Goal: Task Accomplishment & Management: Manage account settings

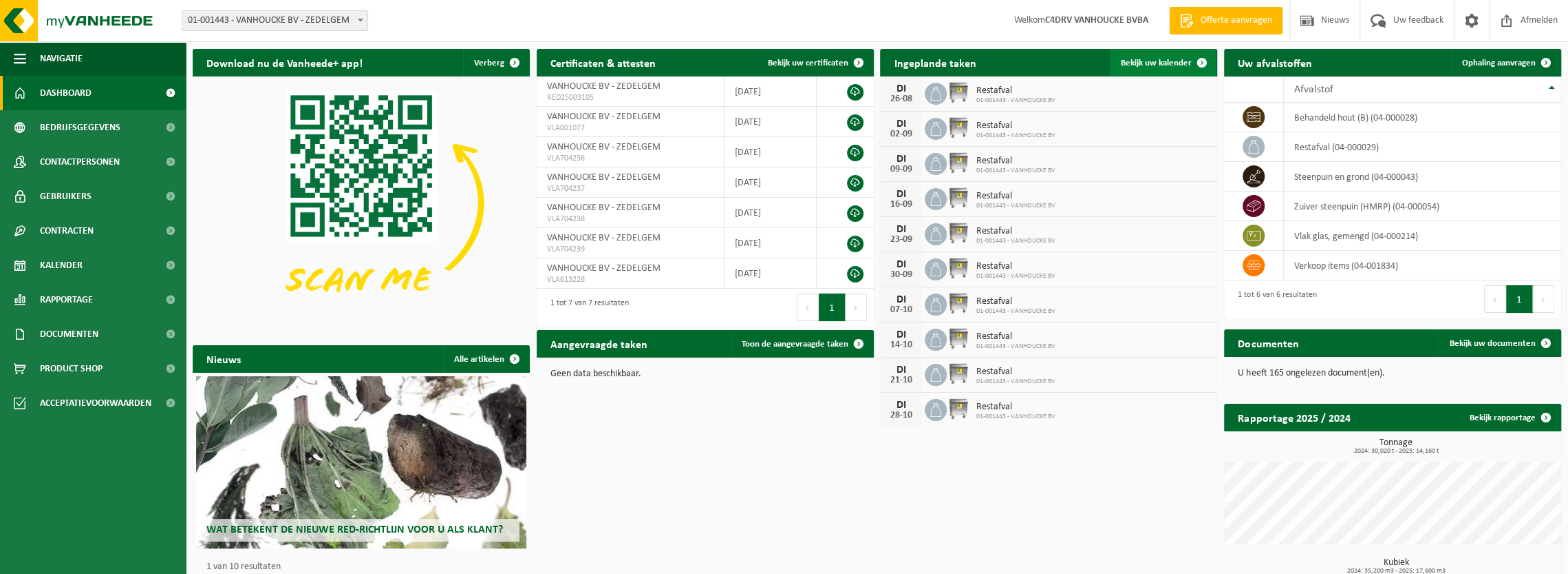
click at [1154, 56] on link "Bekijk uw kalender" at bounding box center [1163, 62] width 106 height 28
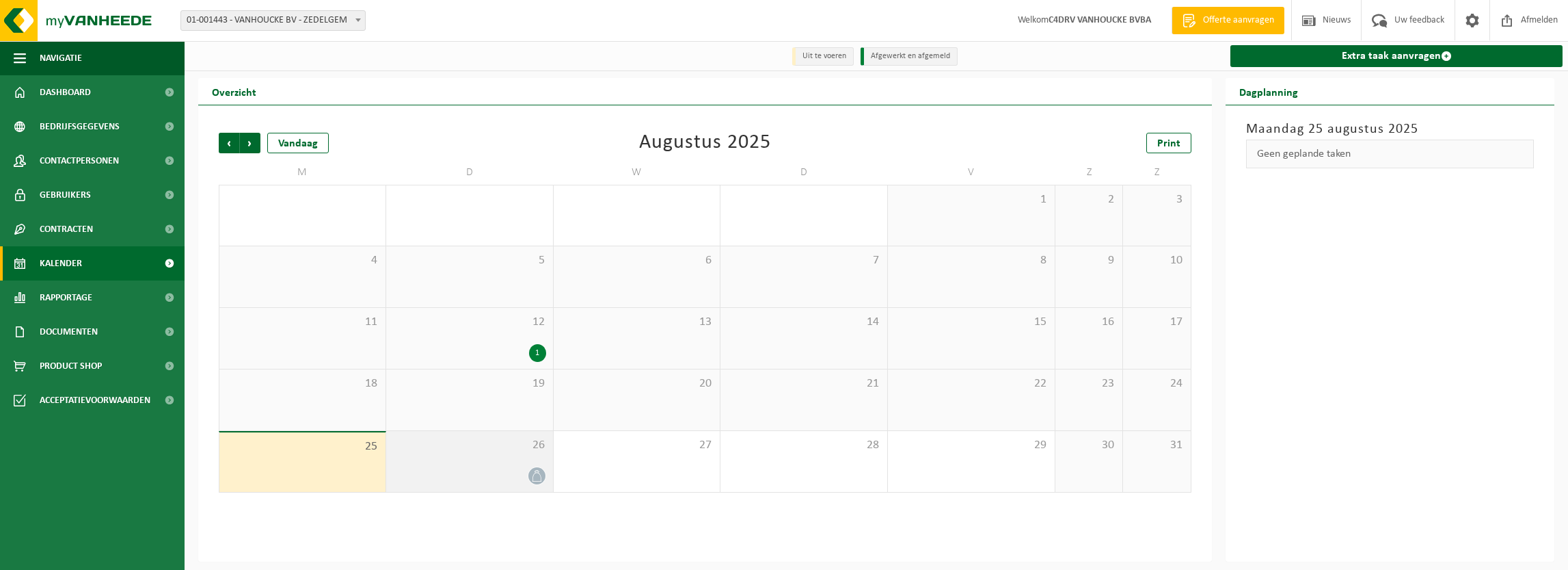
click at [502, 474] on div at bounding box center [470, 476] width 153 height 18
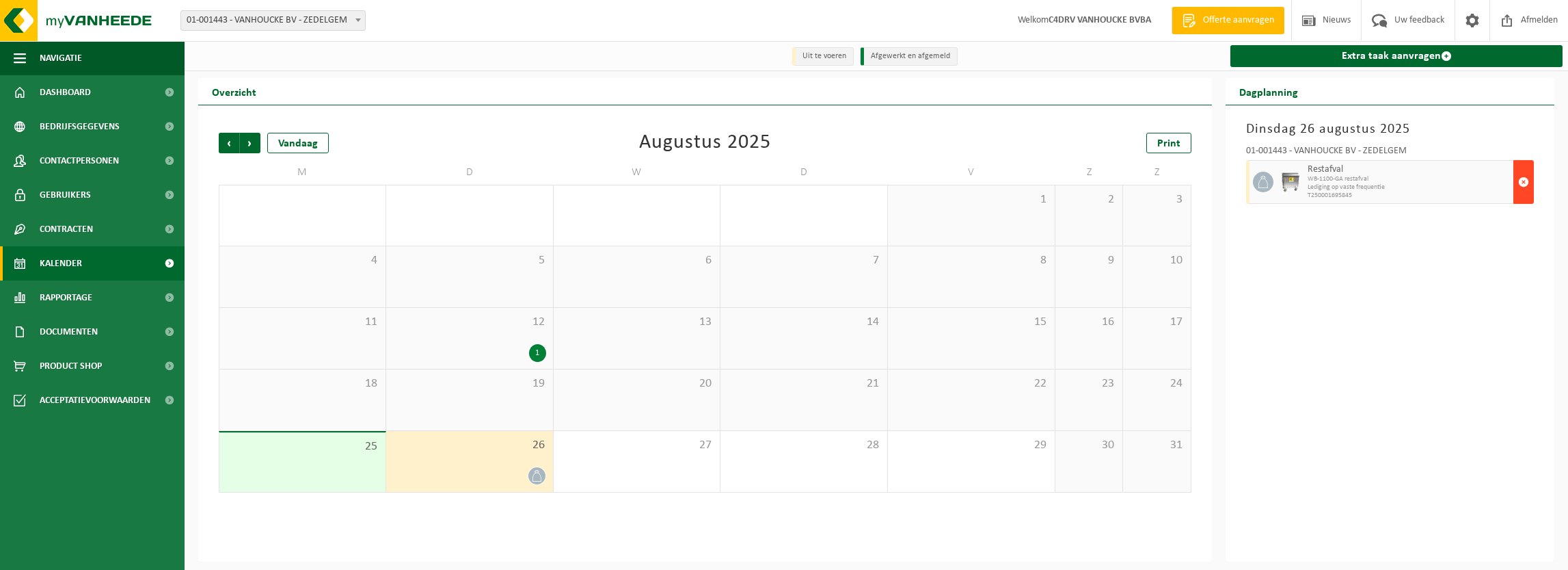
click at [1527, 183] on span "button" at bounding box center [1523, 181] width 11 height 28
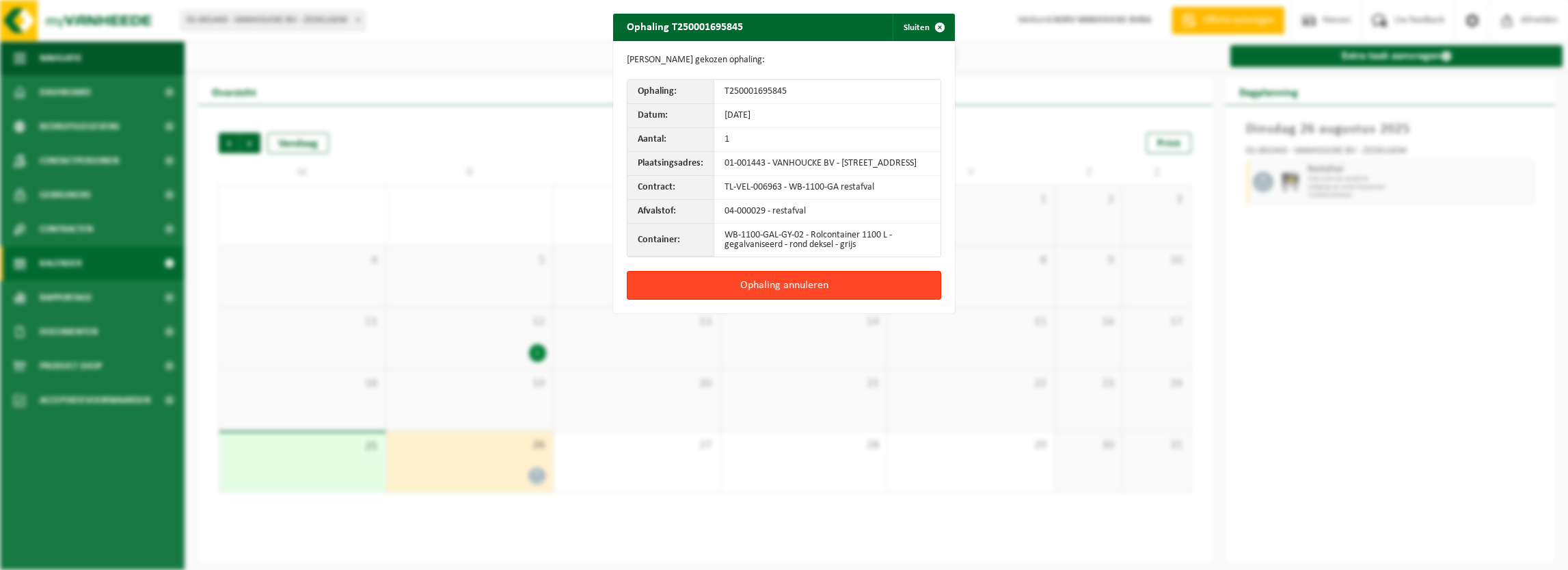
click at [794, 288] on button "Ophaling annuleren" at bounding box center [784, 285] width 315 height 29
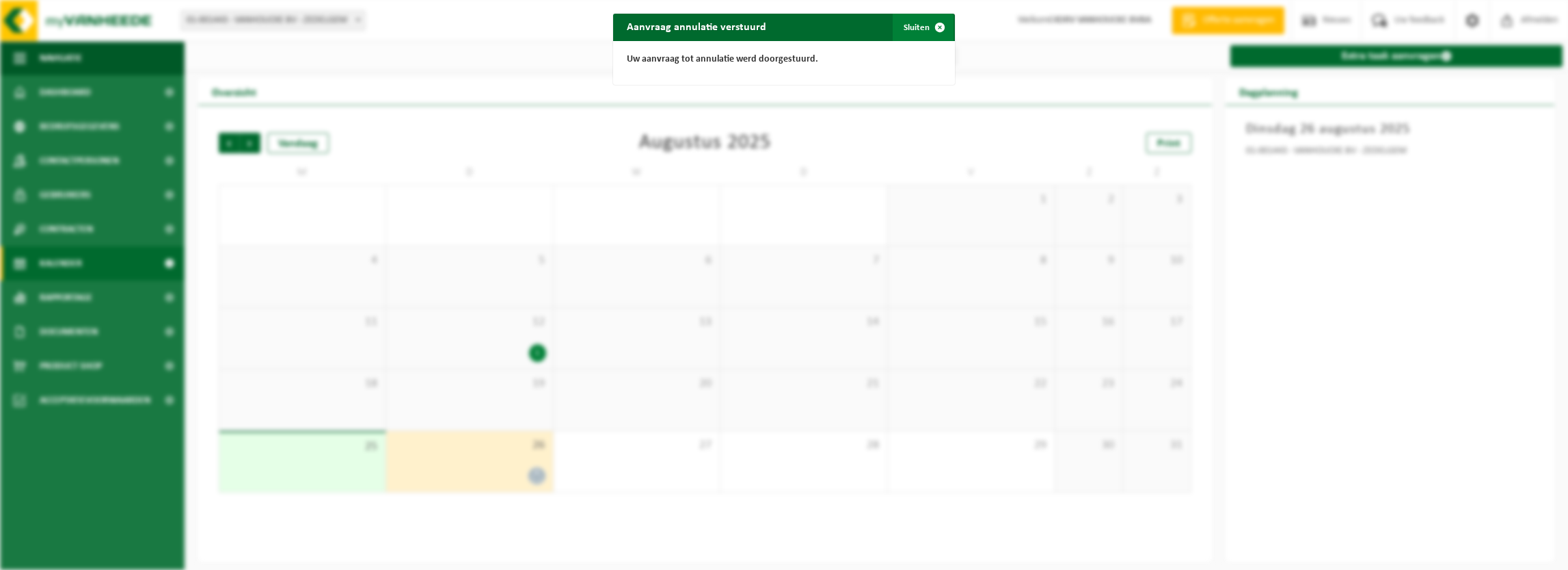
click at [938, 23] on span "button" at bounding box center [940, 27] width 28 height 28
